Goal: Browse casually: Explore the website without a specific task or goal

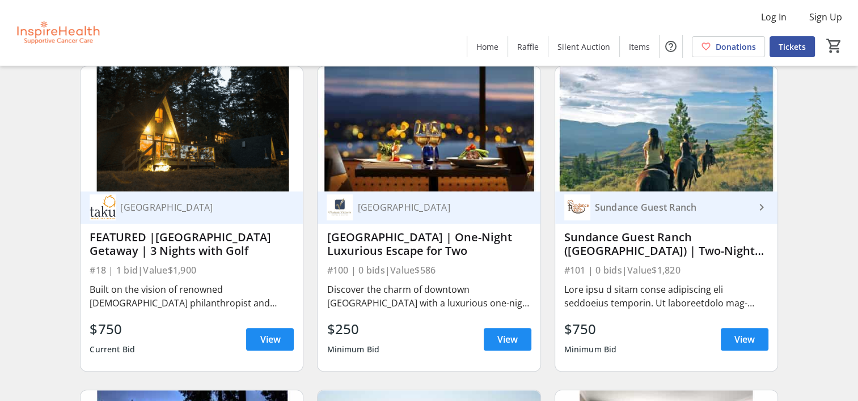
scroll to position [756, 0]
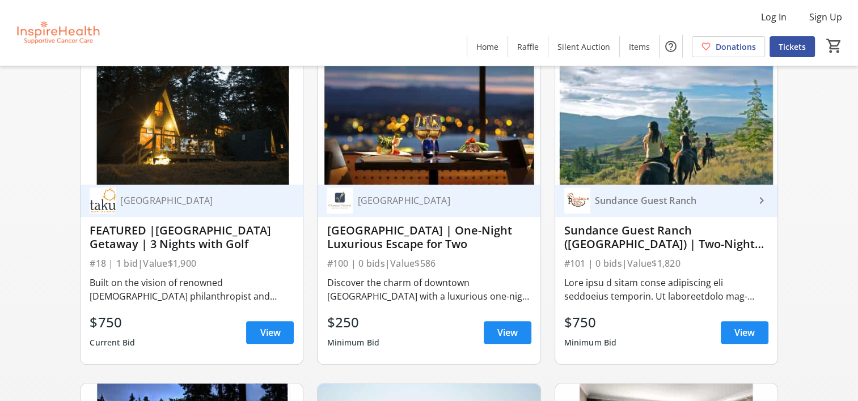
scroll to position [756, 0]
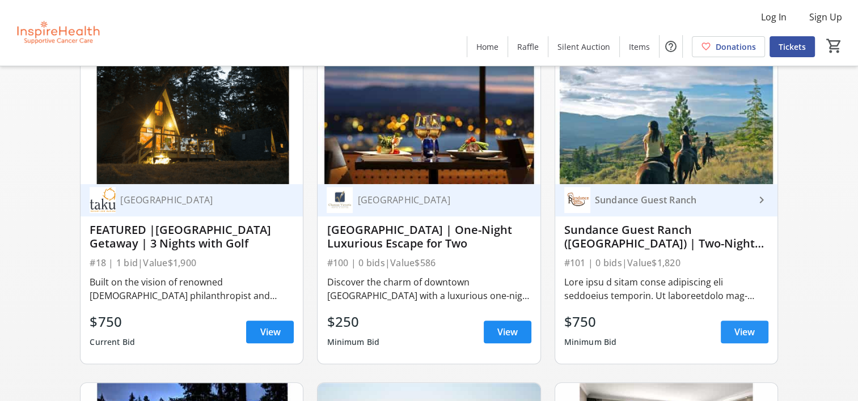
click at [745, 334] on span "View" at bounding box center [744, 332] width 20 height 14
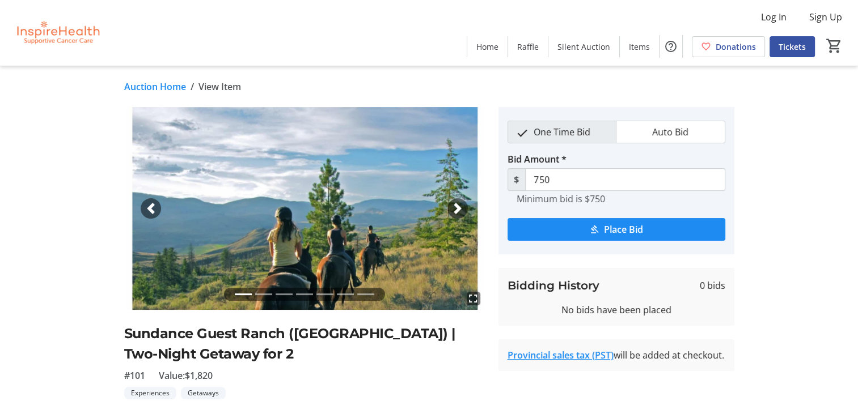
click at [459, 204] on span "button" at bounding box center [457, 208] width 11 height 11
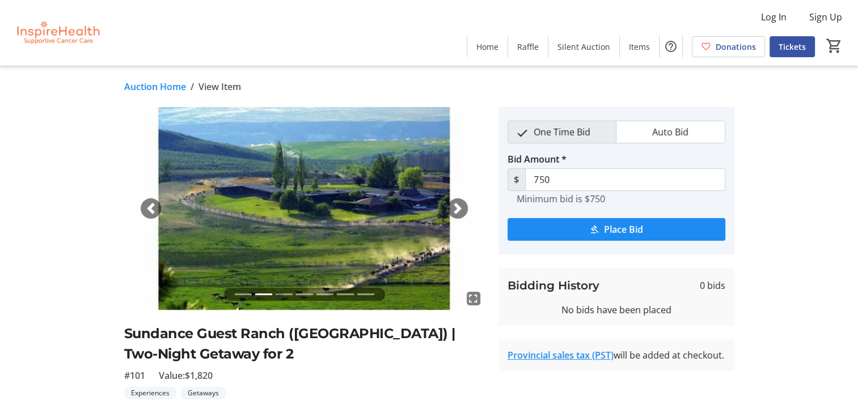
click at [459, 204] on span "button" at bounding box center [457, 208] width 11 height 11
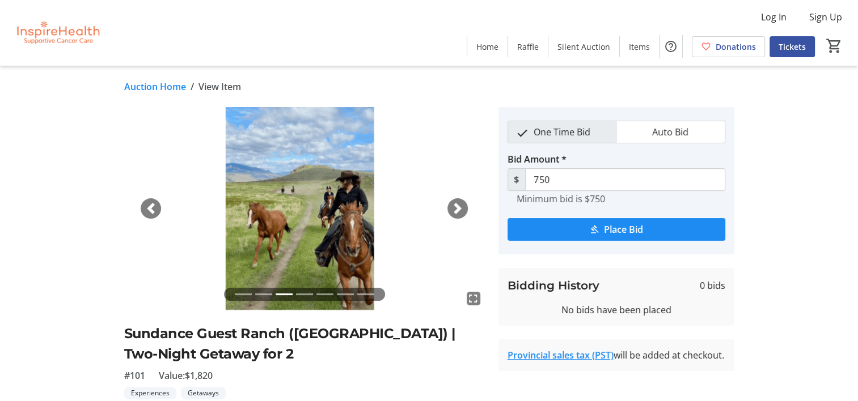
click at [459, 204] on span "button" at bounding box center [457, 208] width 11 height 11
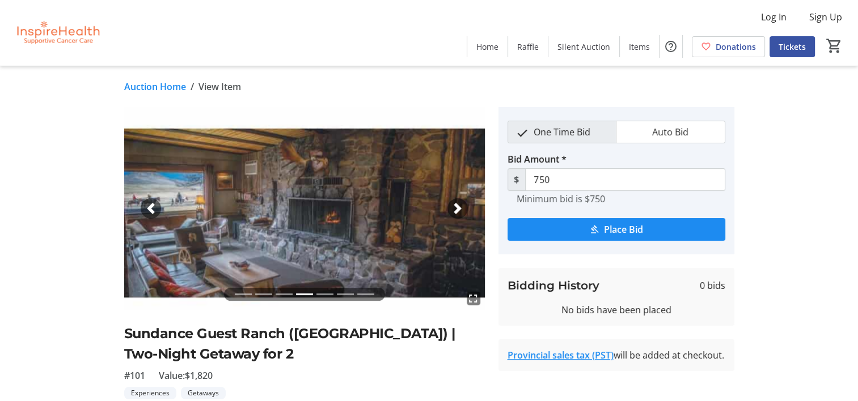
click at [459, 204] on span "button" at bounding box center [457, 208] width 11 height 11
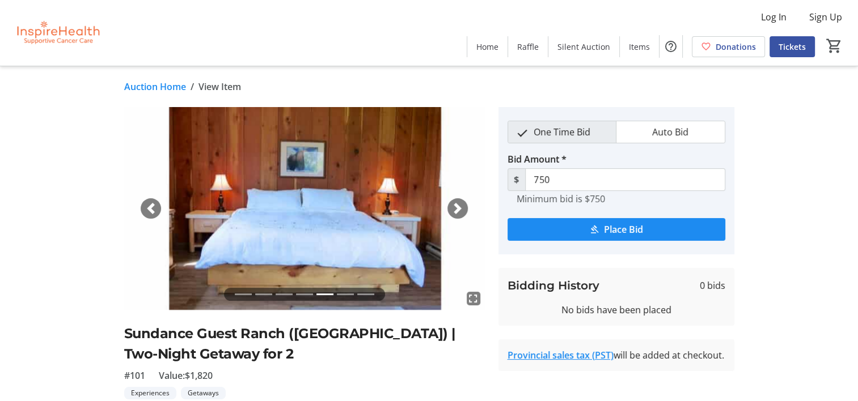
click at [459, 204] on span "button" at bounding box center [457, 208] width 11 height 11
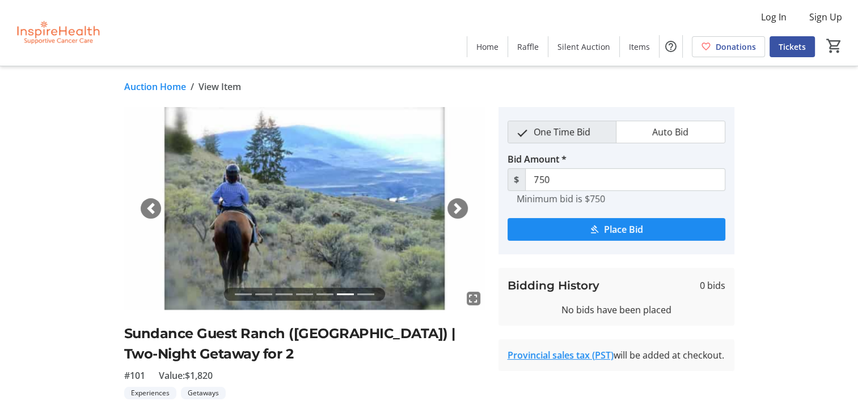
click at [459, 204] on span "button" at bounding box center [457, 208] width 11 height 11
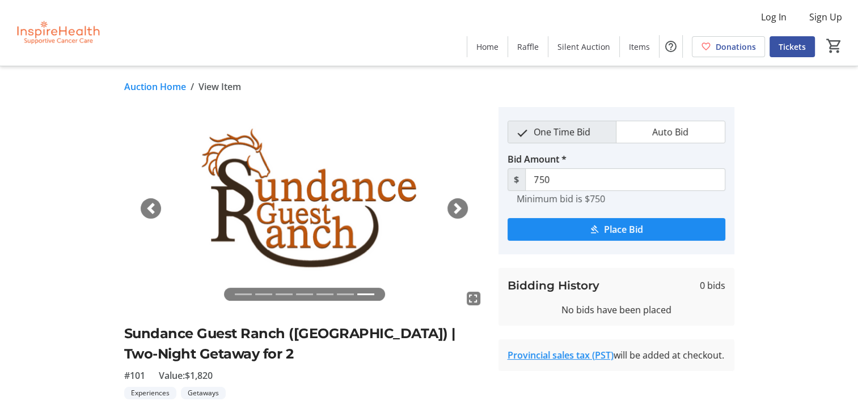
click at [459, 204] on span "button" at bounding box center [457, 208] width 11 height 11
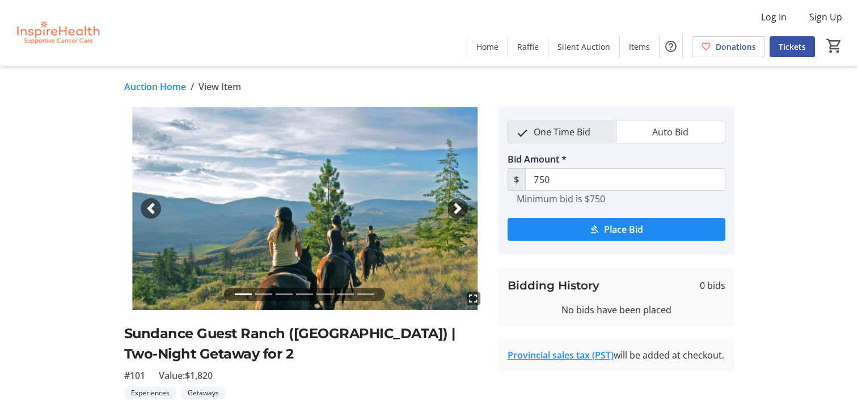
click at [459, 204] on span "button" at bounding box center [457, 208] width 11 height 11
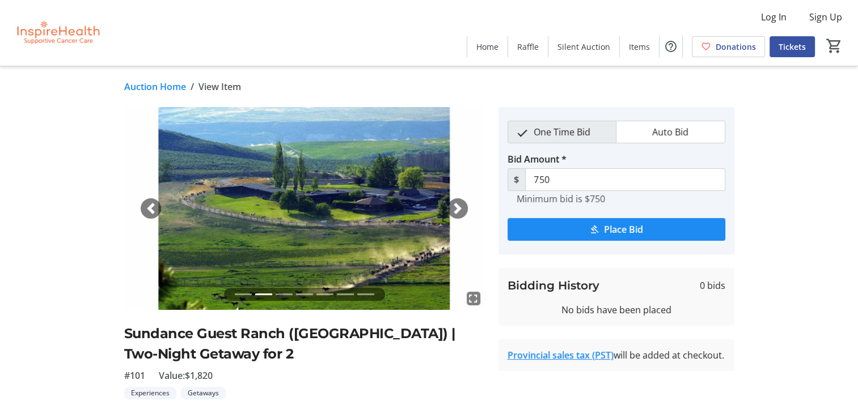
click at [459, 204] on span "button" at bounding box center [457, 208] width 11 height 11
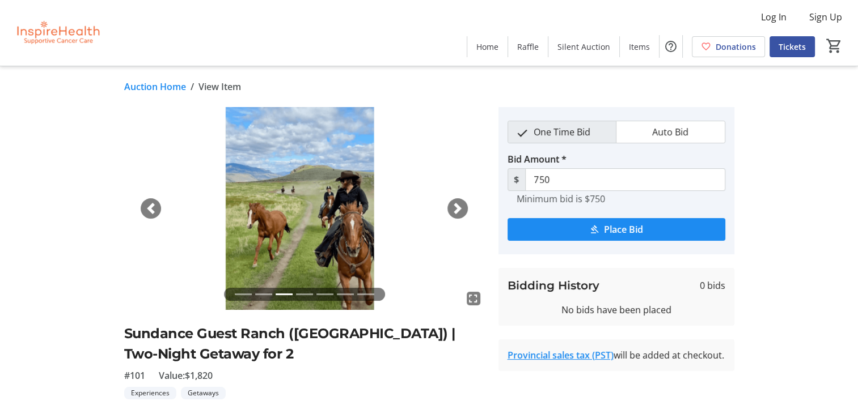
click at [459, 204] on span "button" at bounding box center [457, 208] width 11 height 11
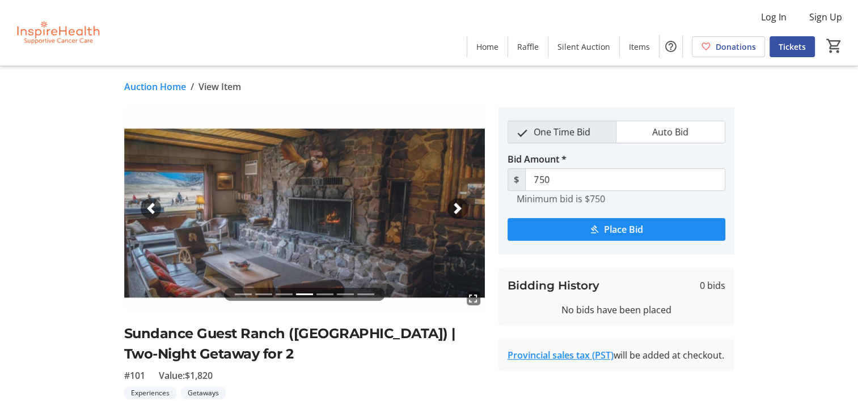
click at [459, 204] on span "button" at bounding box center [457, 208] width 11 height 11
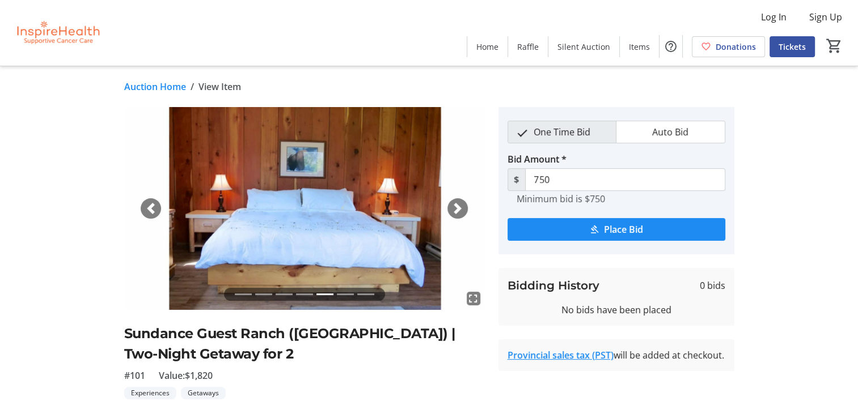
click at [459, 204] on span "button" at bounding box center [457, 208] width 11 height 11
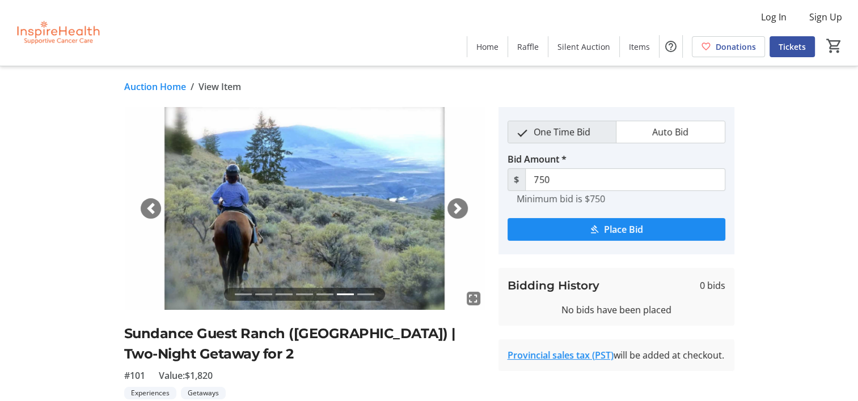
click at [459, 204] on span "button" at bounding box center [457, 208] width 11 height 11
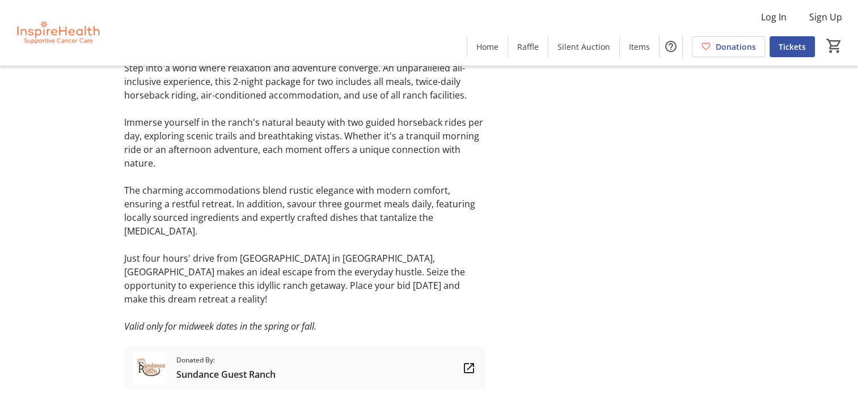
scroll to position [356, 0]
